Goal: Information Seeking & Learning: Compare options

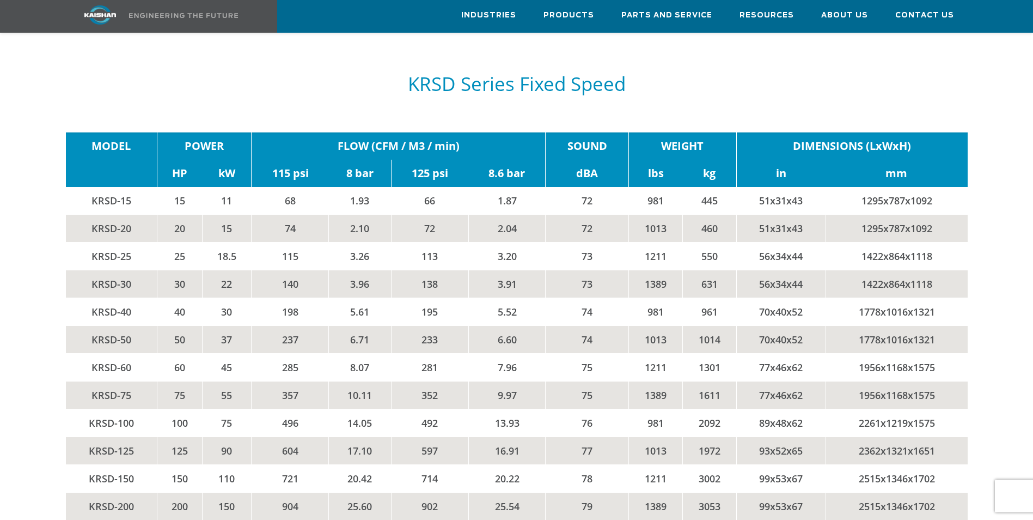
scroll to position [1798, 0]
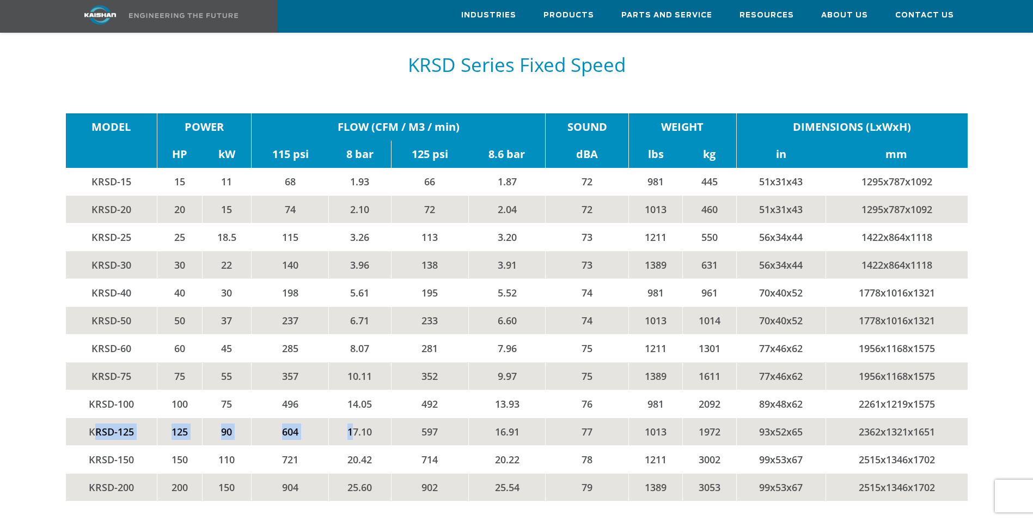
drag, startPoint x: 93, startPoint y: 415, endPoint x: 351, endPoint y: 423, distance: 258.9
click at [351, 423] on tr "KRSD-125 125 90 604 17.10 597 16.91 77 1013 1972 93x52x65 2362x1321x1651" at bounding box center [517, 432] width 902 height 28
click at [277, 418] on td "604" at bounding box center [290, 432] width 77 height 28
drag, startPoint x: 284, startPoint y: 417, endPoint x: 309, endPoint y: 416, distance: 24.5
click at [309, 418] on td "604" at bounding box center [290, 432] width 77 height 28
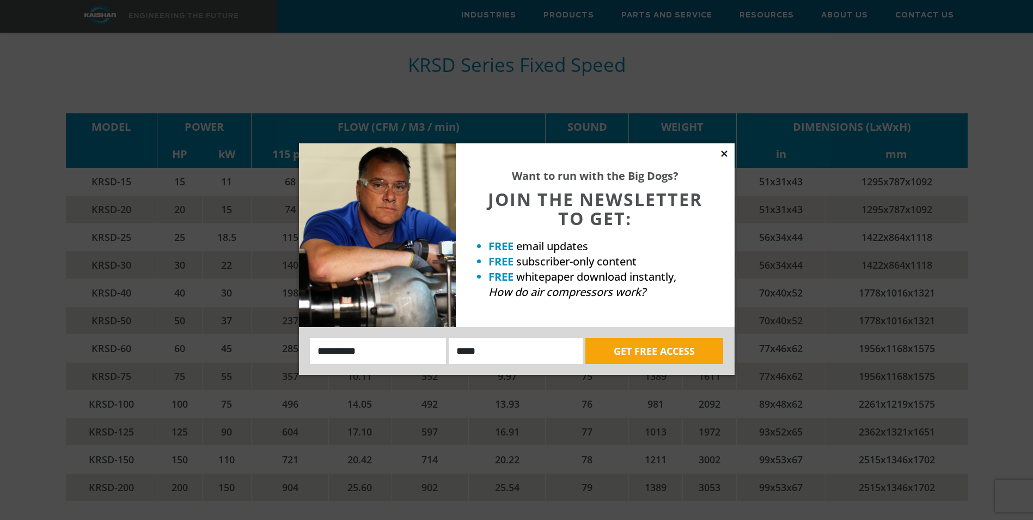
click at [723, 151] on icon at bounding box center [724, 153] width 6 height 6
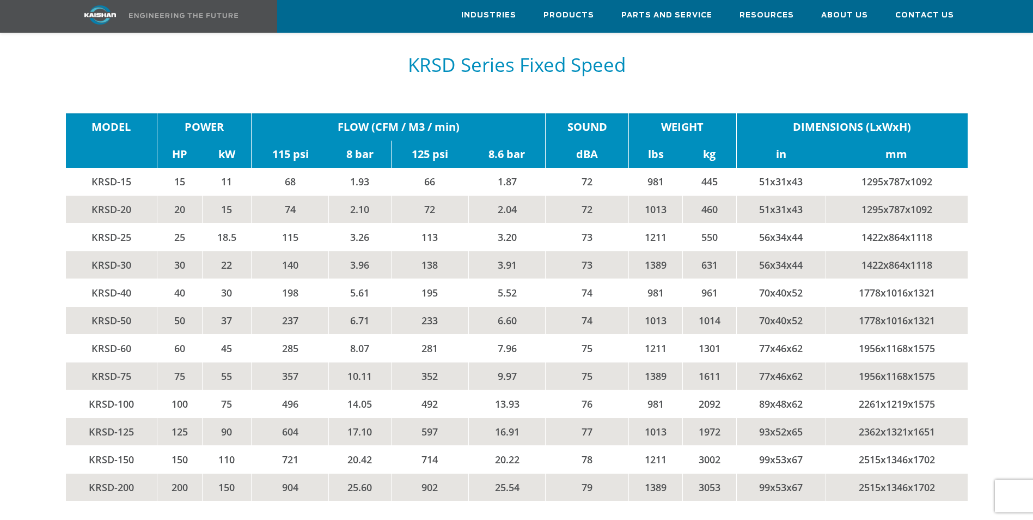
click at [349, 419] on td "17.10" at bounding box center [360, 432] width 62 height 28
drag, startPoint x: 350, startPoint y: 418, endPoint x: 388, endPoint y: 422, distance: 38.9
click at [388, 422] on td "17.10" at bounding box center [360, 432] width 62 height 28
drag, startPoint x: 388, startPoint y: 422, endPoint x: 381, endPoint y: 422, distance: 7.6
click at [381, 422] on td "17.10" at bounding box center [360, 432] width 62 height 28
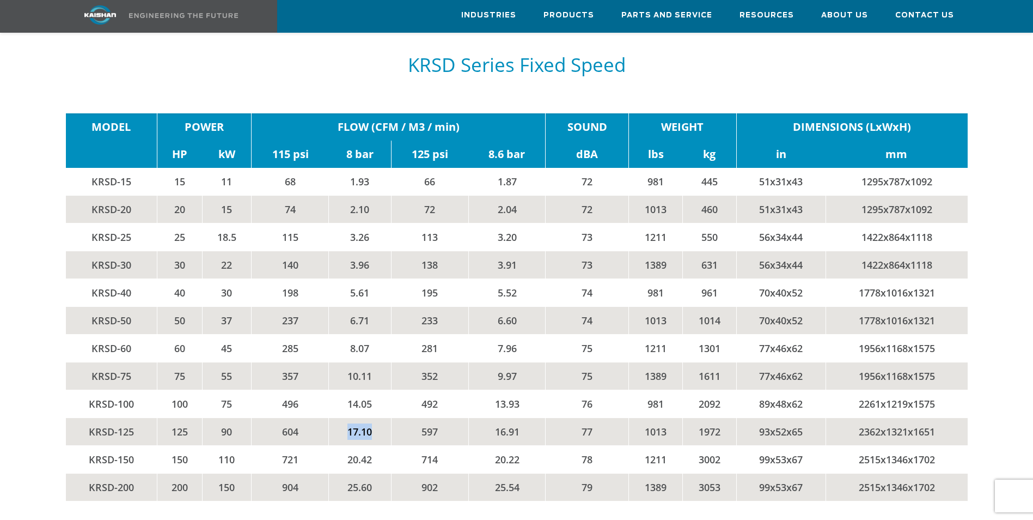
drag, startPoint x: 346, startPoint y: 413, endPoint x: 376, endPoint y: 415, distance: 30.0
click at [376, 418] on td "17.10" at bounding box center [360, 432] width 62 height 28
drag, startPoint x: 338, startPoint y: 109, endPoint x: 485, endPoint y: 121, distance: 147.6
click at [485, 121] on td "FLOW (CFM / M3 / min)" at bounding box center [399, 126] width 294 height 27
drag, startPoint x: 104, startPoint y: 416, endPoint x: 305, endPoint y: 415, distance: 200.5
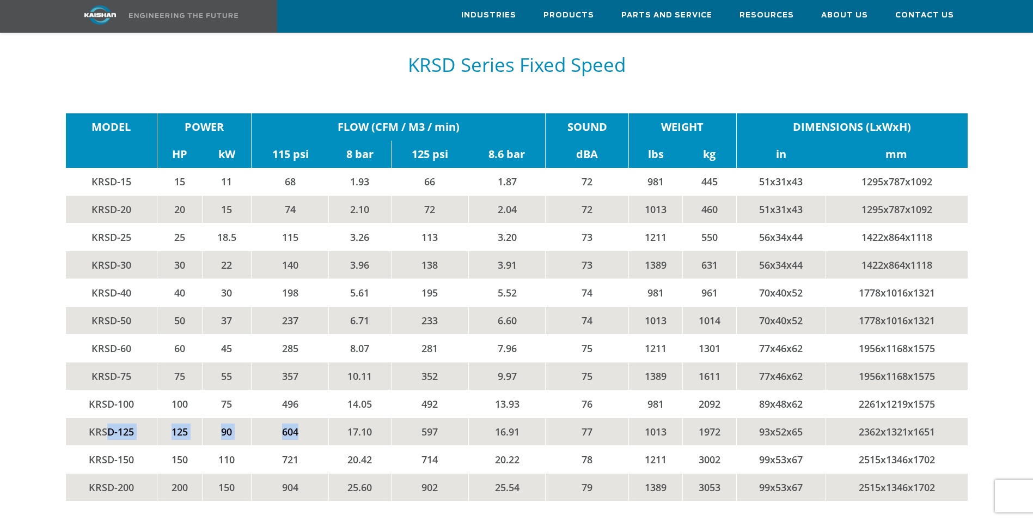
click at [305, 418] on tr "KRSD-125 125 90 604 17.10 597 16.91 77 1013 1972 93x52x65 2362x1321x1651" at bounding box center [517, 432] width 902 height 28
